Goal: Task Accomplishment & Management: Use online tool/utility

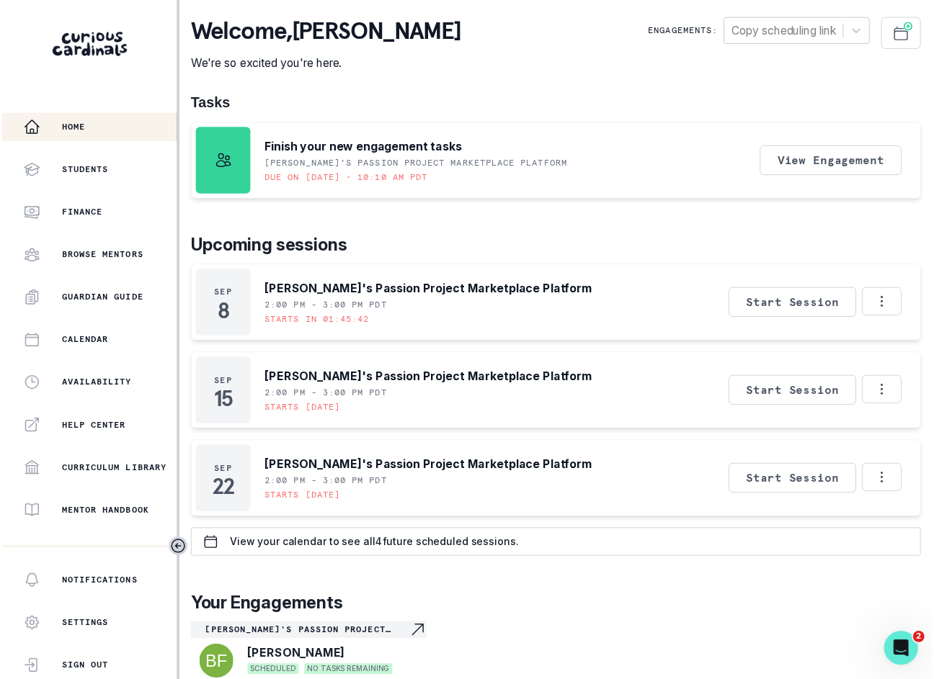
scroll to position [194, 0]
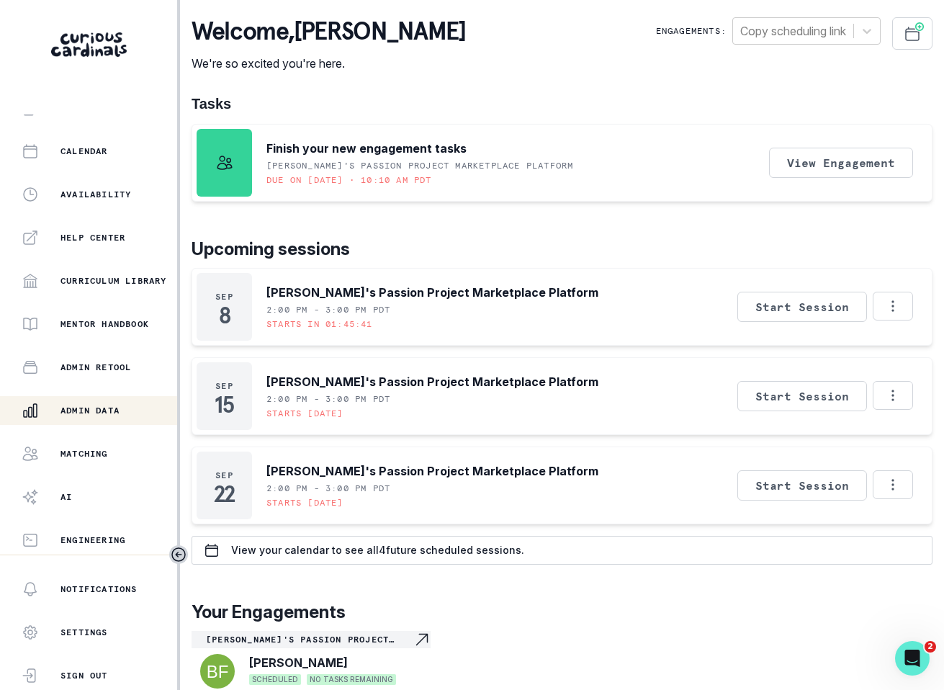
click at [111, 419] on button "Admin Data" at bounding box center [88, 410] width 177 height 29
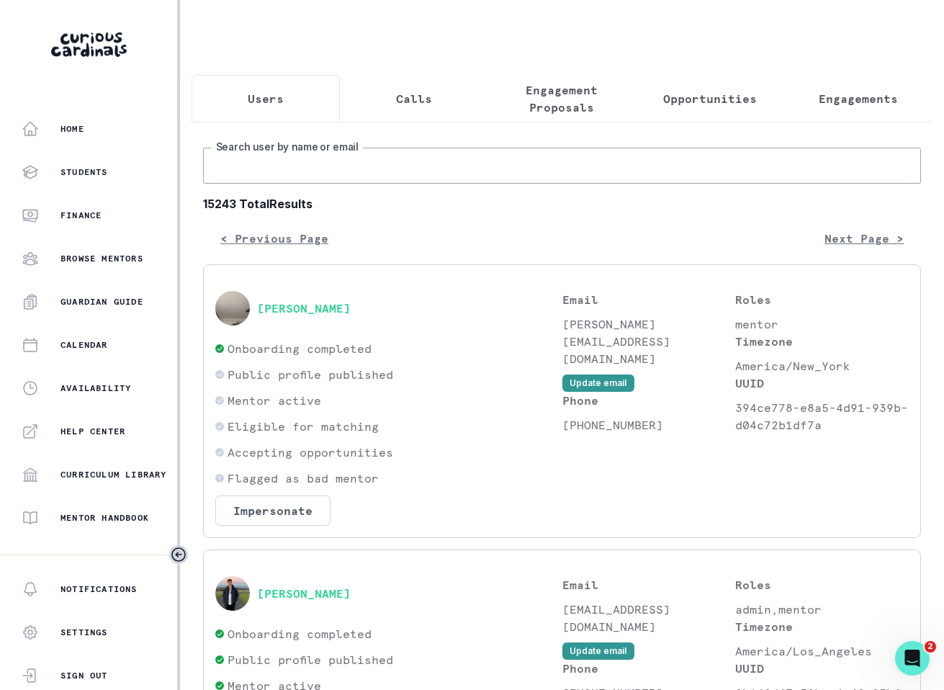
click at [401, 182] on input "Search user by name or email" at bounding box center [562, 166] width 718 height 36
type input "[PERSON_NAME]"
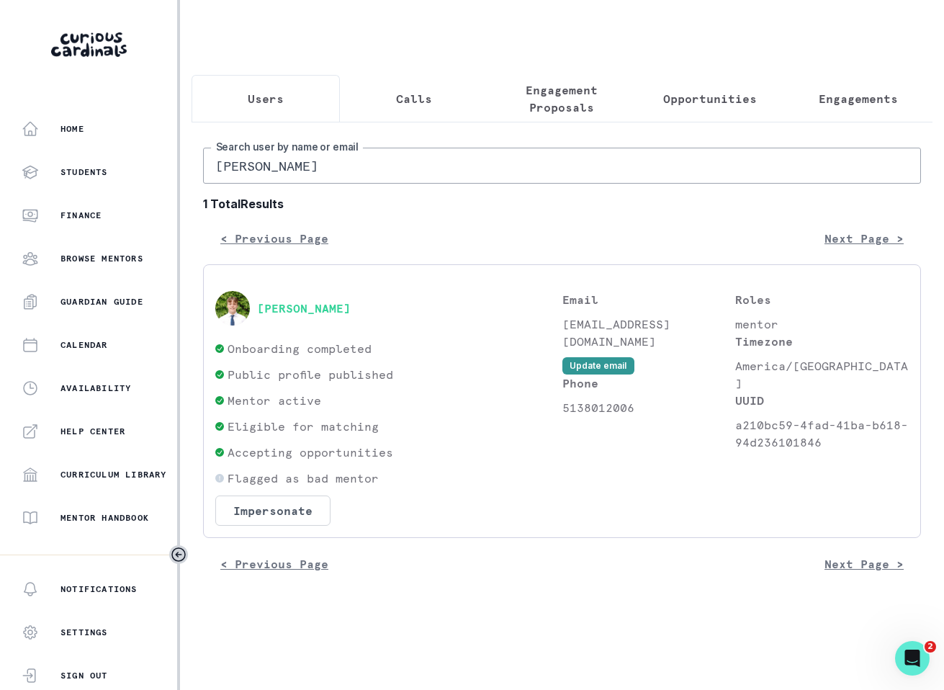
click at [254, 538] on div "[PERSON_NAME] Onboarding completed Public profile published Mentor active Eligi…" at bounding box center [562, 401] width 718 height 274
click at [259, 526] on button "Impersonate" at bounding box center [272, 511] width 115 height 30
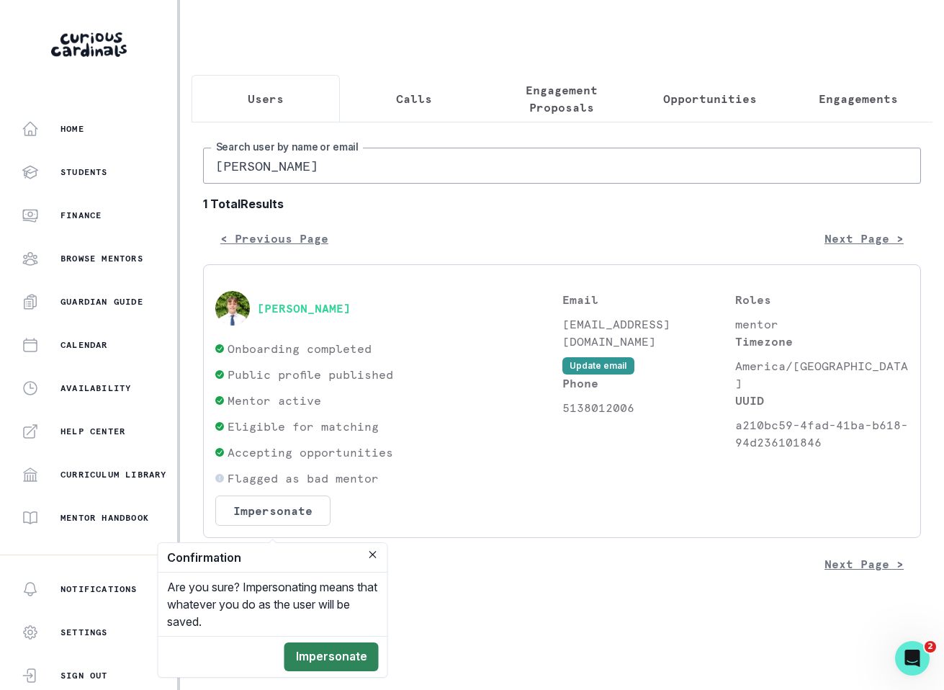
click at [302, 667] on button "Impersonate" at bounding box center [332, 657] width 94 height 29
